Goal: Information Seeking & Learning: Learn about a topic

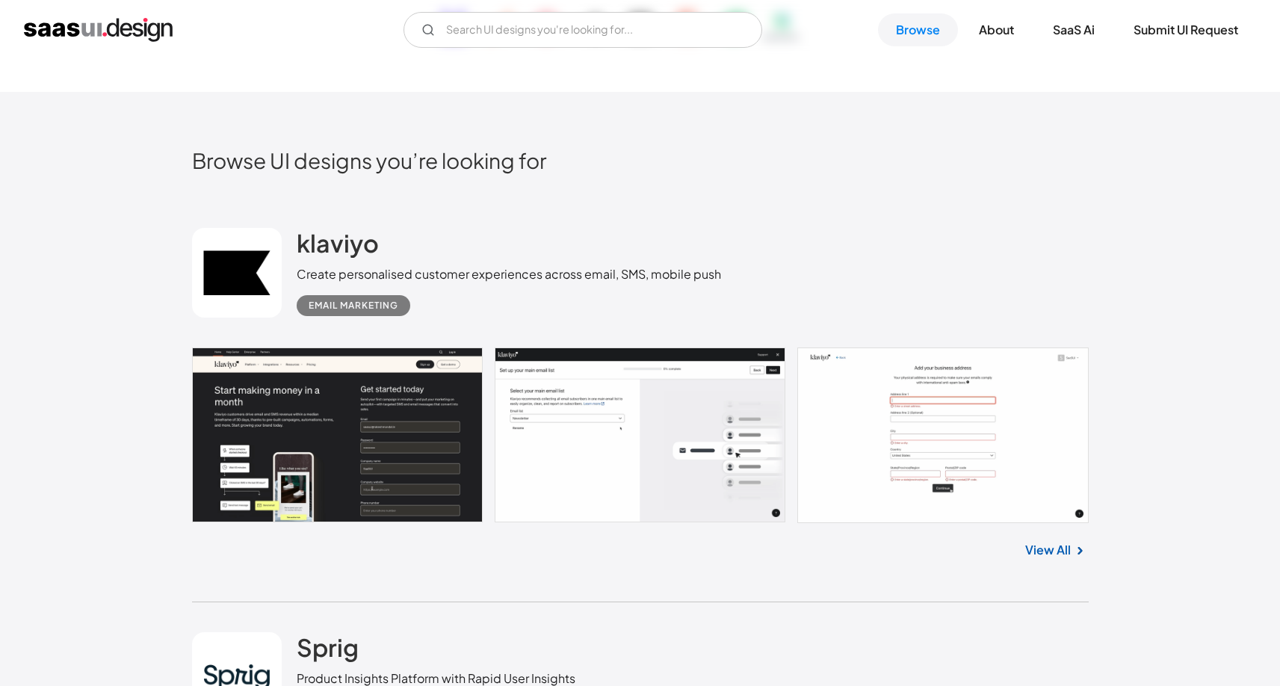
scroll to position [312, 0]
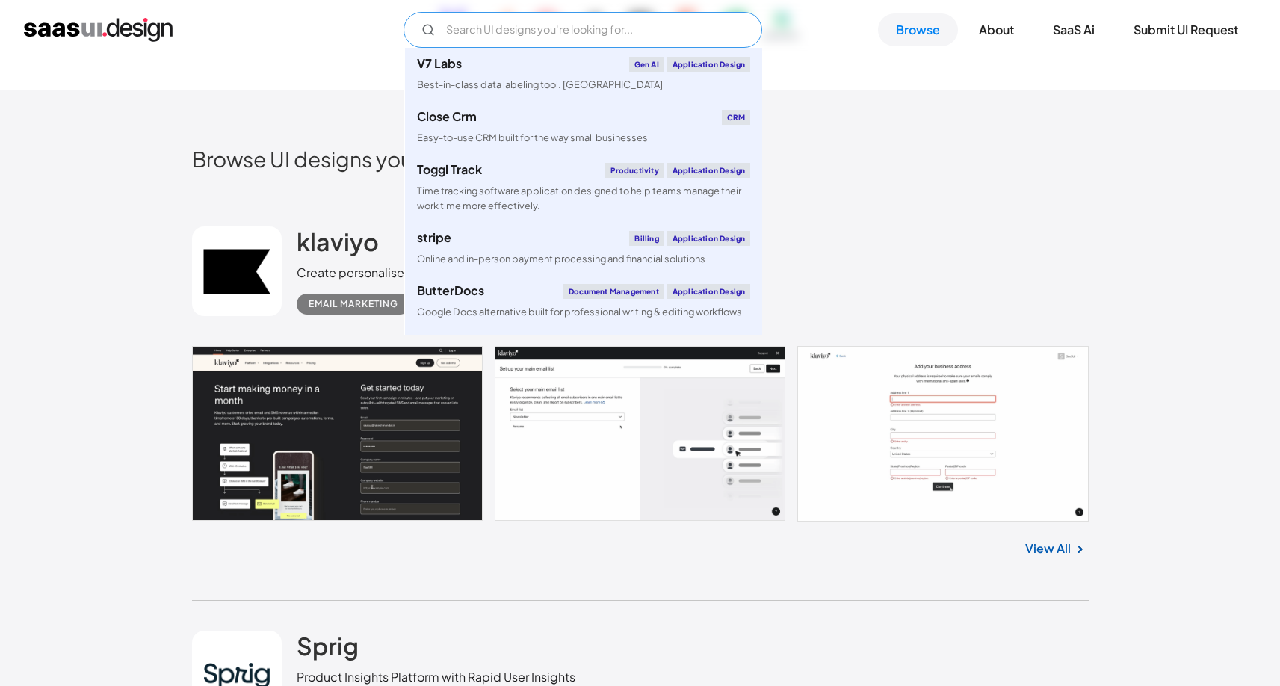
click at [480, 37] on input "Email Form" at bounding box center [583, 30] width 359 height 36
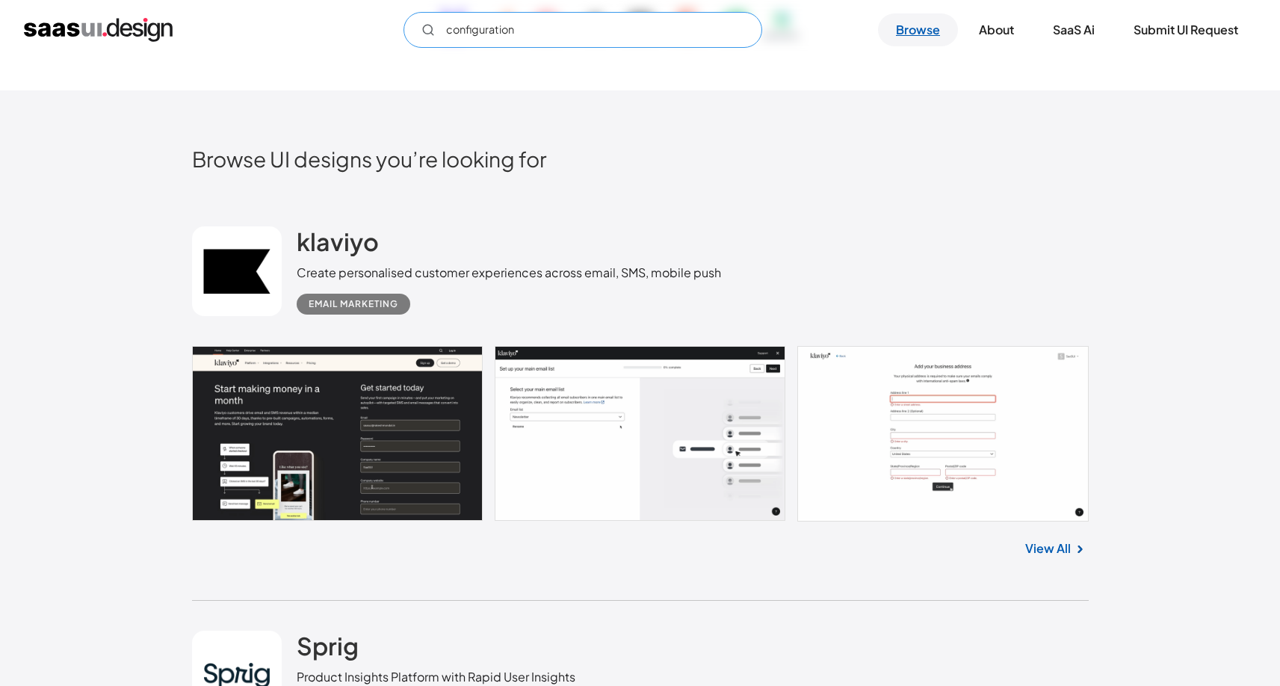
type input "configuration"
click at [913, 35] on link "Browse" at bounding box center [918, 29] width 80 height 33
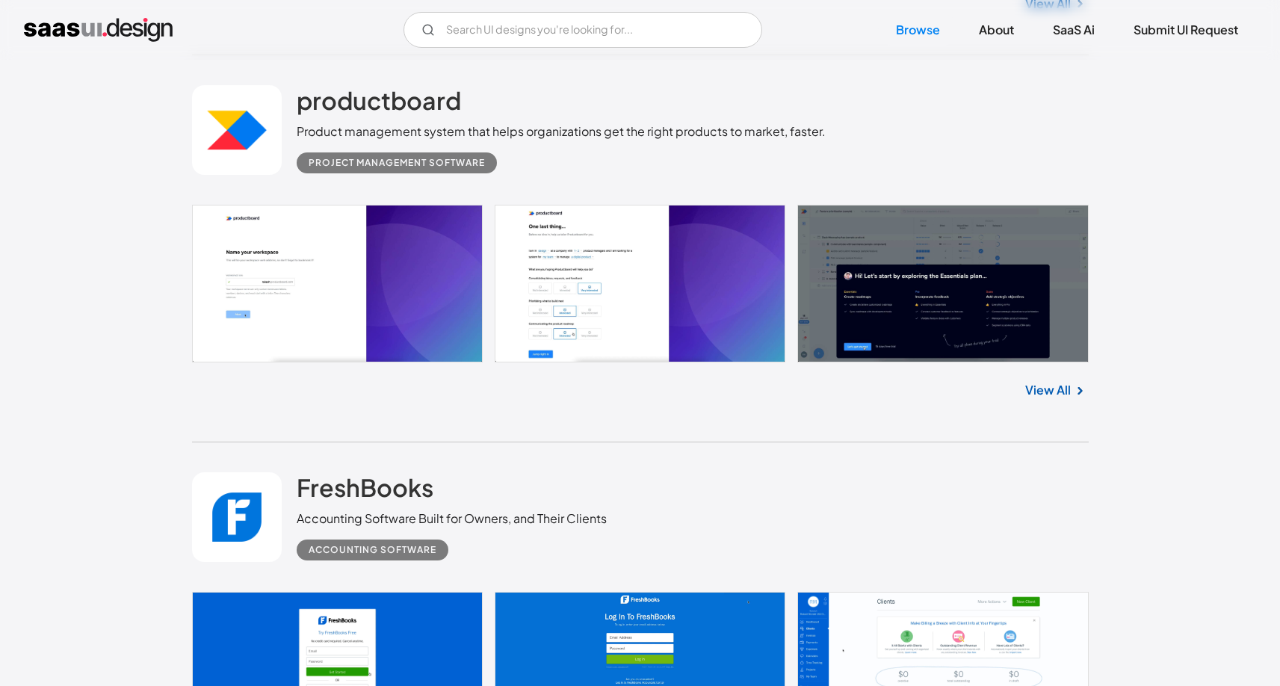
scroll to position [2074, 0]
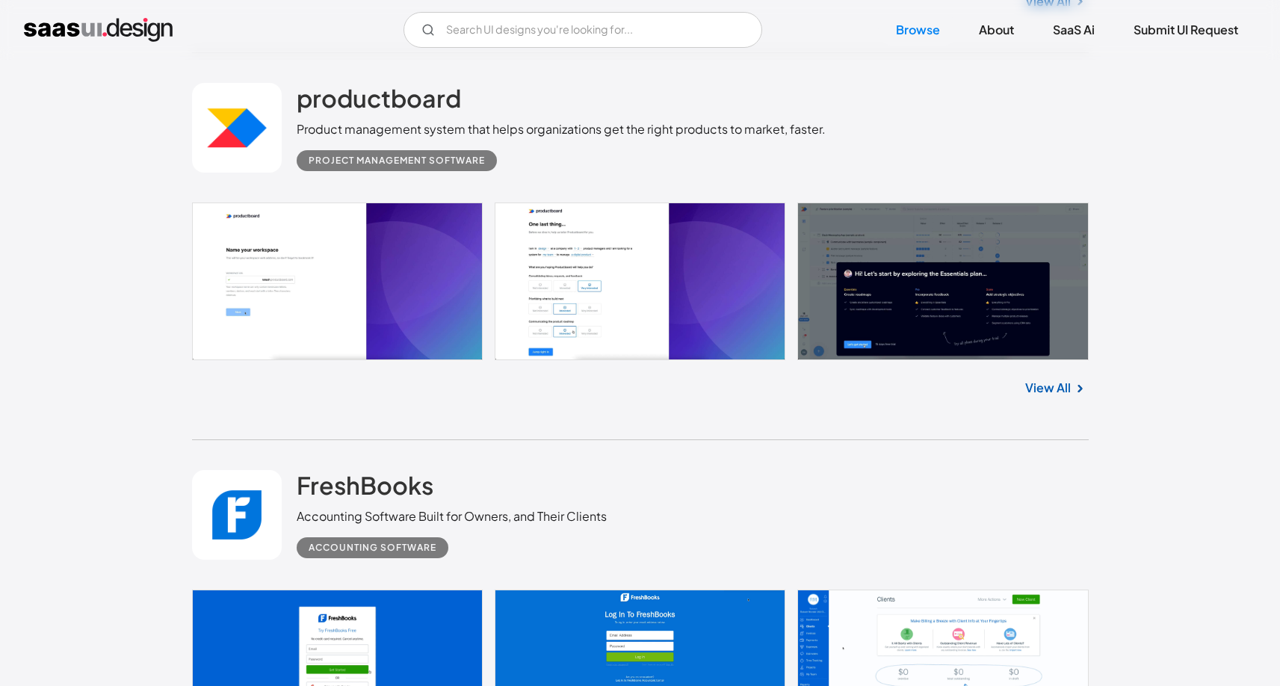
click at [1037, 385] on link "View All" at bounding box center [1048, 388] width 46 height 18
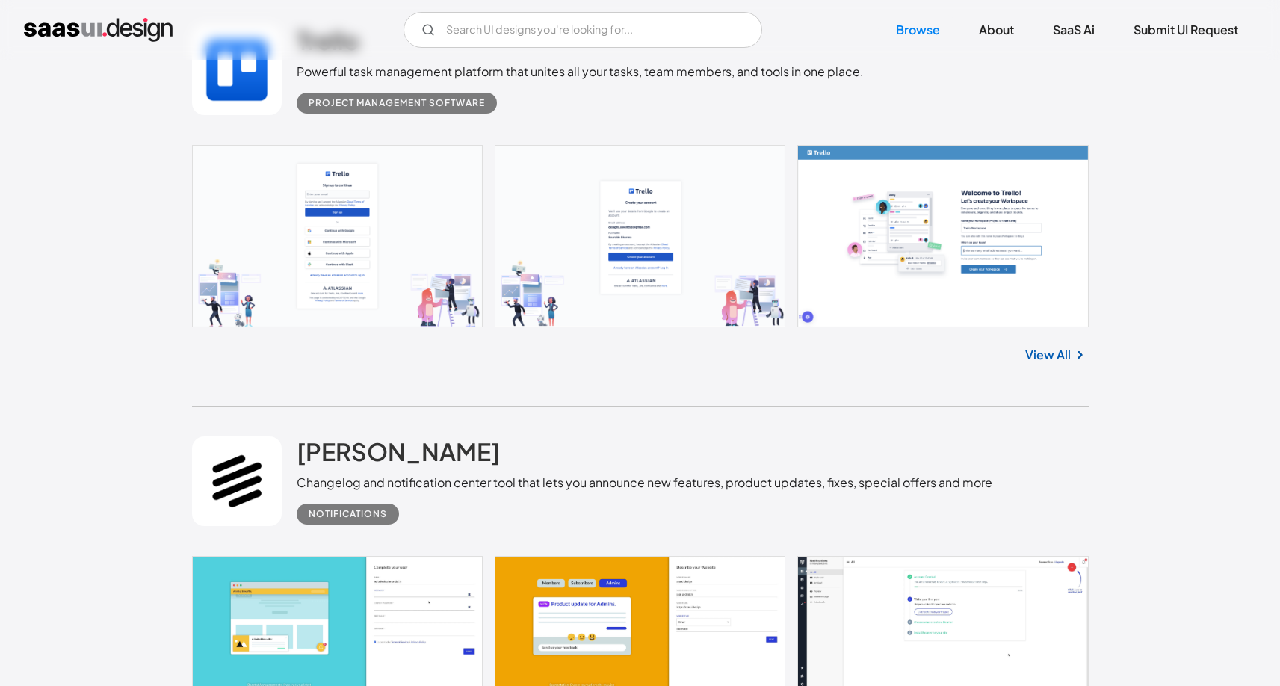
scroll to position [11626, 0]
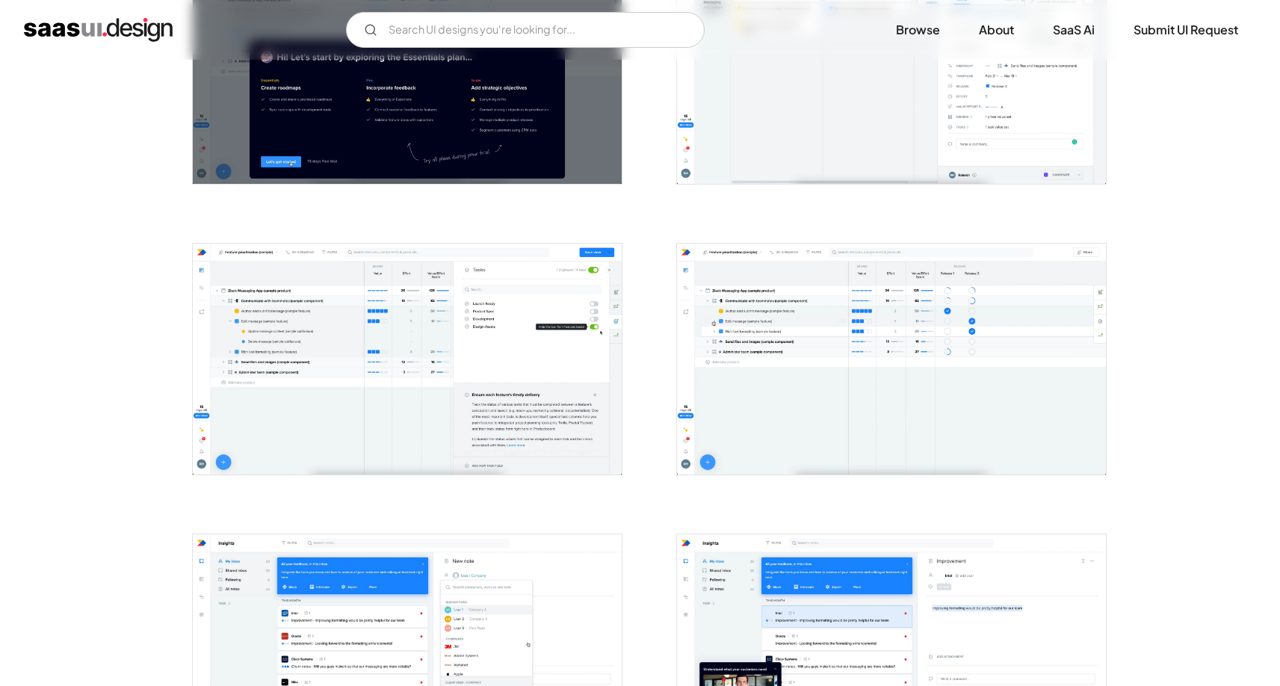
scroll to position [788, 0]
